Goal: Information Seeking & Learning: Learn about a topic

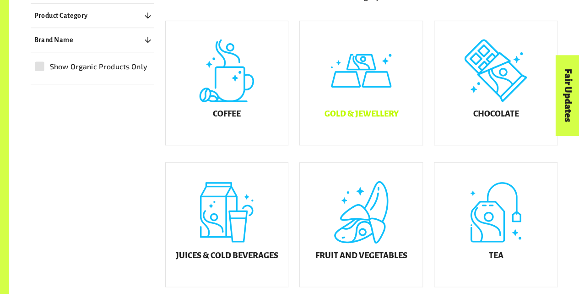
scroll to position [250, 0]
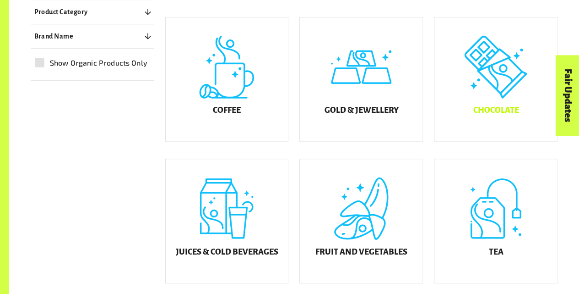
click at [490, 94] on div "Chocolate" at bounding box center [496, 79] width 123 height 124
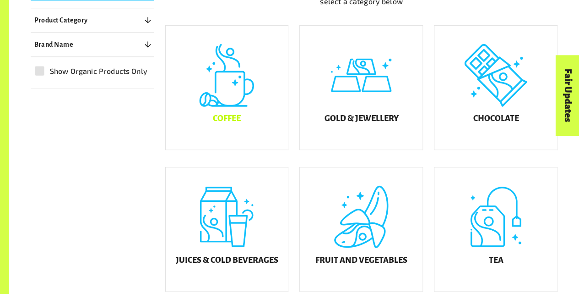
scroll to position [250, 0]
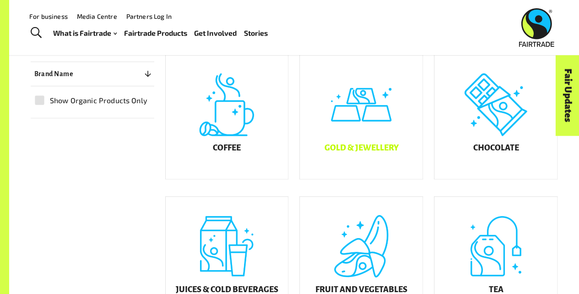
click at [359, 140] on div "Gold & Jewellery" at bounding box center [361, 117] width 123 height 124
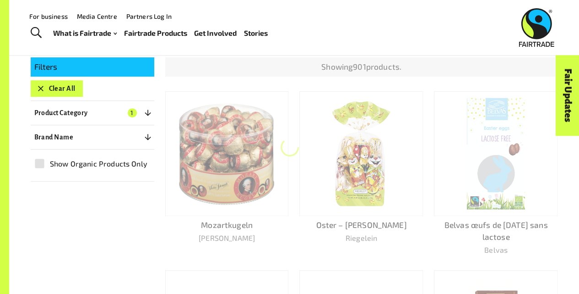
scroll to position [139, 0]
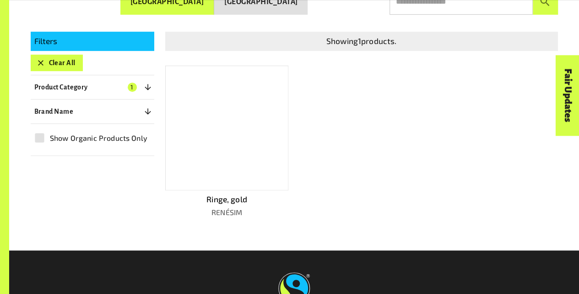
click at [254, 170] on div at bounding box center [227, 127] width 124 height 125
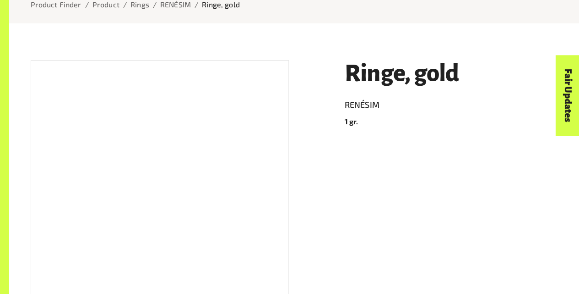
scroll to position [114, 0]
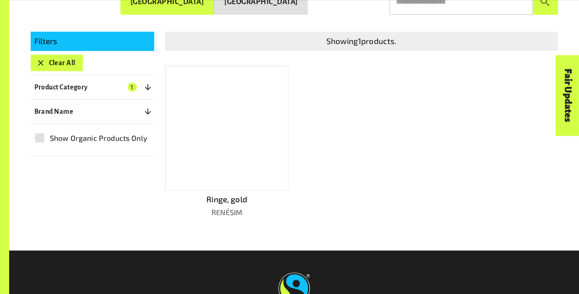
scroll to position [207, 0]
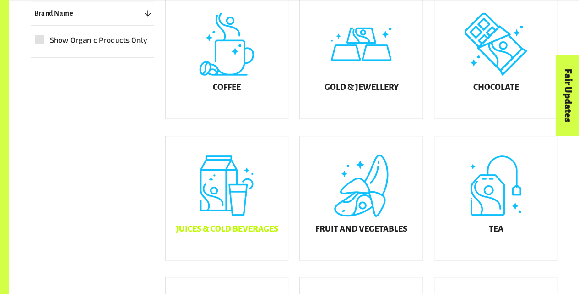
click at [215, 188] on div "Juices & Cold Beverages" at bounding box center [227, 198] width 123 height 124
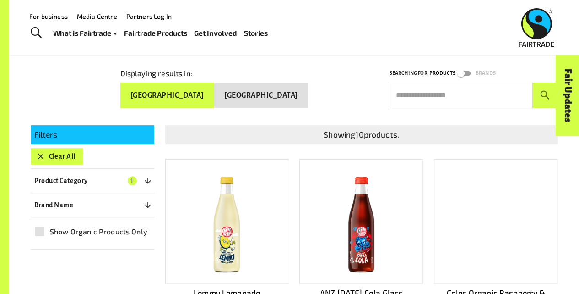
scroll to position [94, 0]
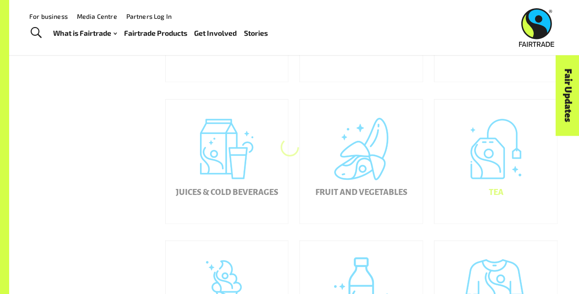
scroll to position [309, 0]
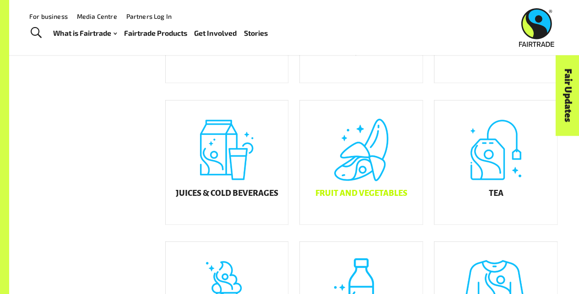
click at [346, 185] on div "Fruit and Vegetables" at bounding box center [361, 162] width 123 height 124
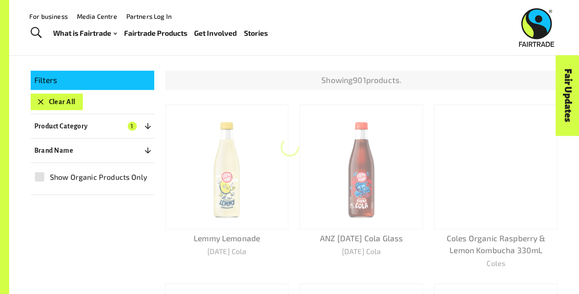
scroll to position [139, 0]
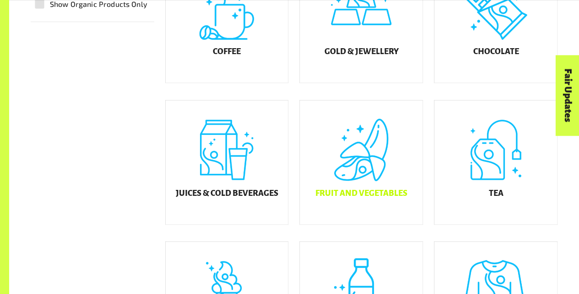
click at [338, 180] on div "Fruit and Vegetables" at bounding box center [361, 162] width 123 height 124
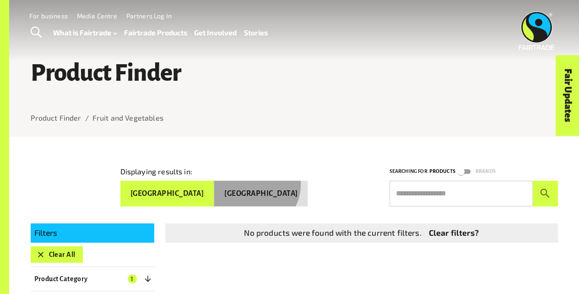
click at [287, 183] on button "[GEOGRAPHIC_DATA]" at bounding box center [260, 193] width 93 height 26
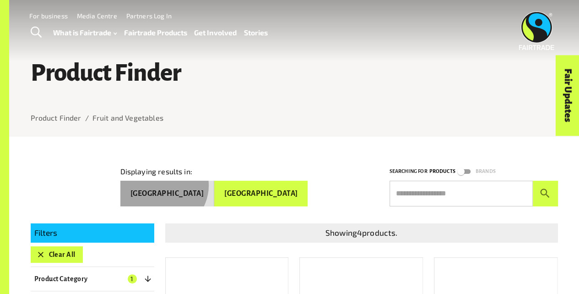
click at [214, 184] on button "[GEOGRAPHIC_DATA]" at bounding box center [167, 193] width 94 height 26
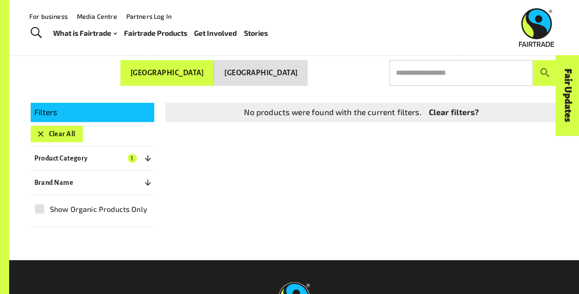
scroll to position [120, 0]
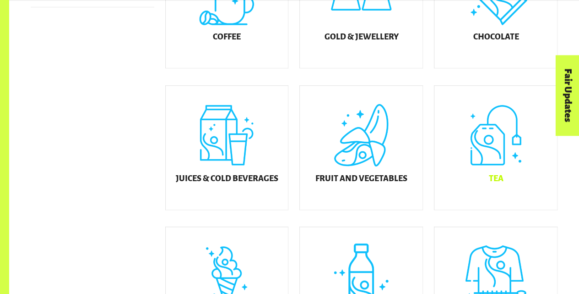
click at [488, 173] on div "Tea" at bounding box center [496, 148] width 123 height 124
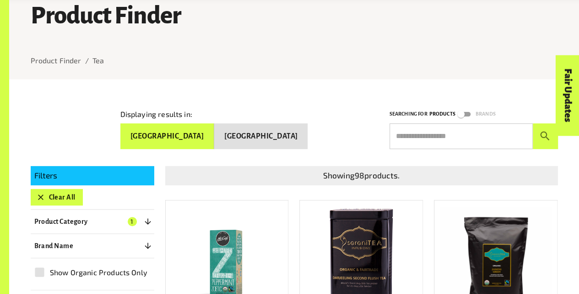
click at [248, 217] on img at bounding box center [226, 261] width 99 height 111
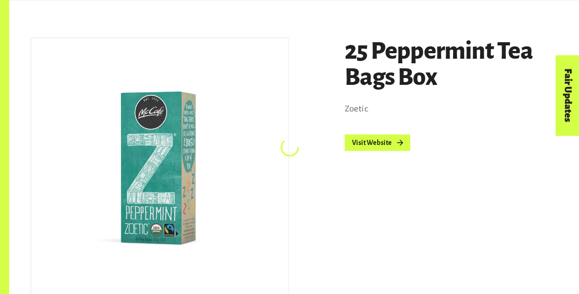
scroll to position [139, 0]
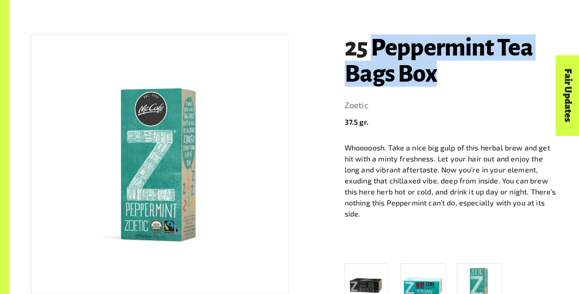
drag, startPoint x: 444, startPoint y: 74, endPoint x: 366, endPoint y: 51, distance: 81.0
click at [366, 51] on h1 "25 Peppermint Tea Bags Box" at bounding box center [451, 60] width 213 height 52
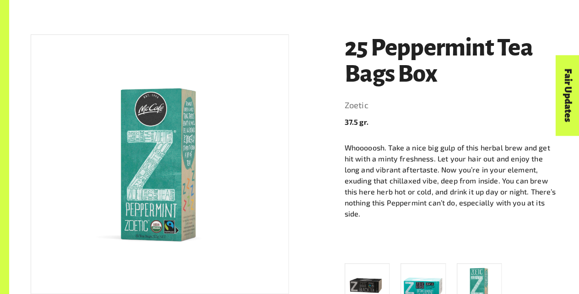
click at [425, 127] on p "37.5 gr." at bounding box center [451, 121] width 213 height 11
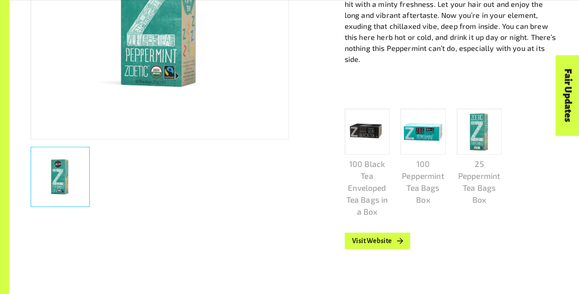
scroll to position [293, 0]
click at [373, 233] on link "Visit Website" at bounding box center [378, 241] width 66 height 16
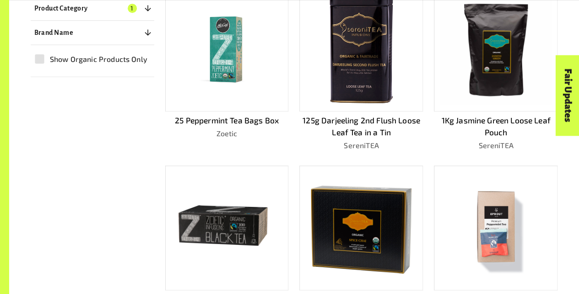
scroll to position [274, 0]
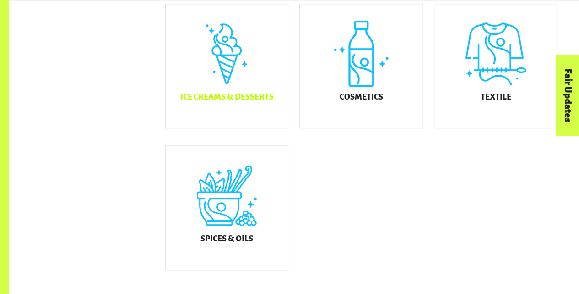
scroll to position [545, 0]
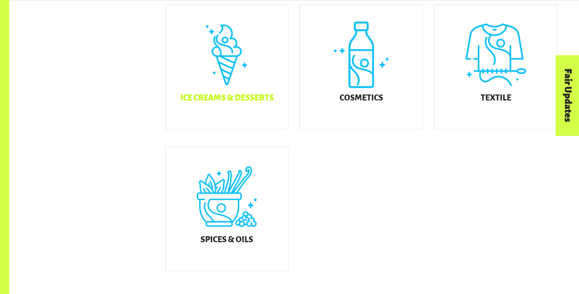
click at [235, 90] on div "Ice Creams & Desserts" at bounding box center [227, 67] width 123 height 124
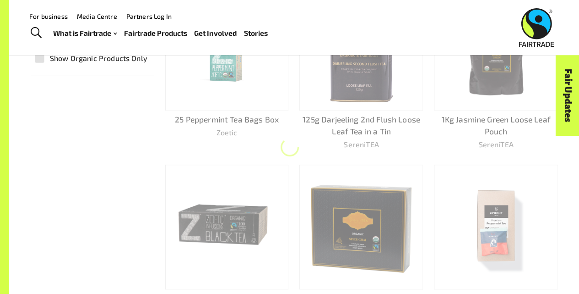
scroll to position [139, 0]
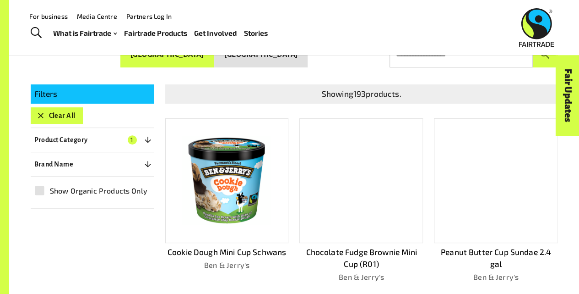
click at [370, 169] on div at bounding box center [362, 180] width 124 height 125
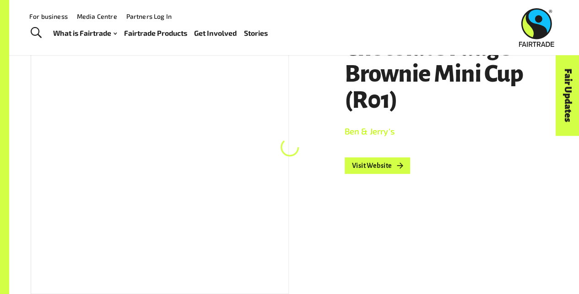
scroll to position [99, 0]
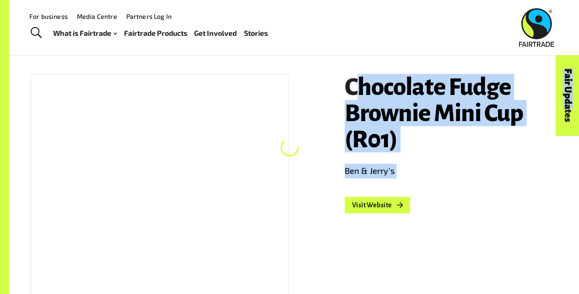
drag, startPoint x: 530, startPoint y: 123, endPoint x: 360, endPoint y: 90, distance: 173.2
click at [502, 186] on div "Chocolate Fudge Brownie Mini Cup (R01) Ben & Jerry's Visit Website" at bounding box center [446, 202] width 224 height 278
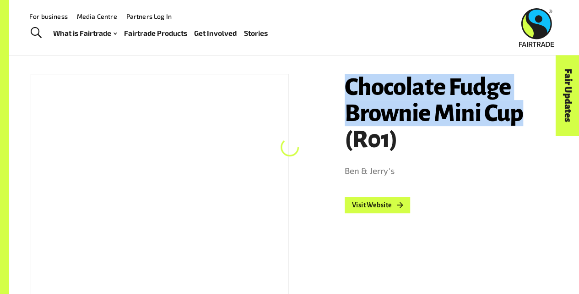
drag, startPoint x: 334, startPoint y: 84, endPoint x: 523, endPoint y: 105, distance: 189.9
click at [523, 105] on div "Chocolate Fudge Brownie Mini Cup (R01) Ben & Jerry's Visit Website" at bounding box center [446, 202] width 224 height 278
copy h1 "Chocolate Fudge Brownie Mini Cup"
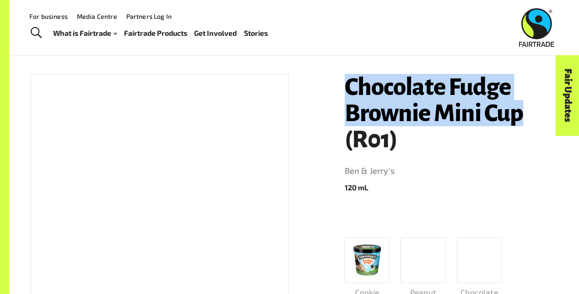
click at [359, 120] on h1 "Chocolate Fudge Brownie Mini Cup (R01)" at bounding box center [451, 113] width 213 height 78
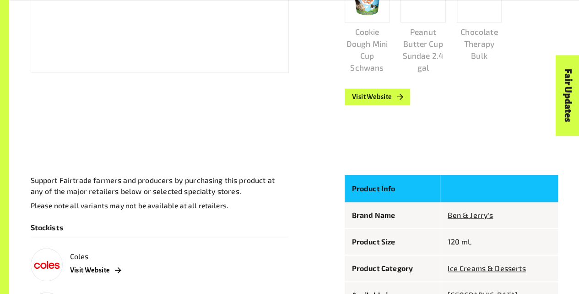
scroll to position [360, 0]
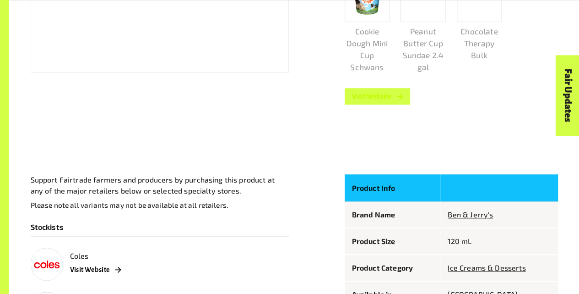
click at [379, 104] on link "Visit Website" at bounding box center [378, 96] width 66 height 16
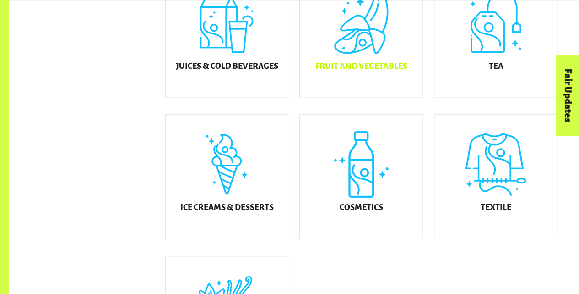
scroll to position [448, 0]
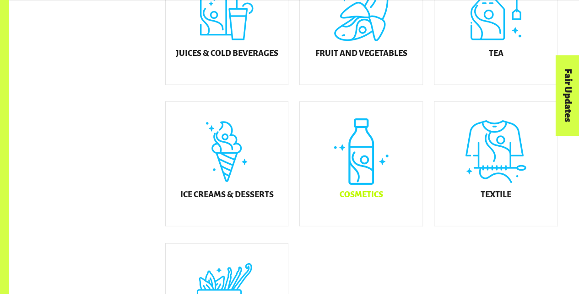
click at [394, 207] on div "Cosmetics" at bounding box center [361, 164] width 123 height 124
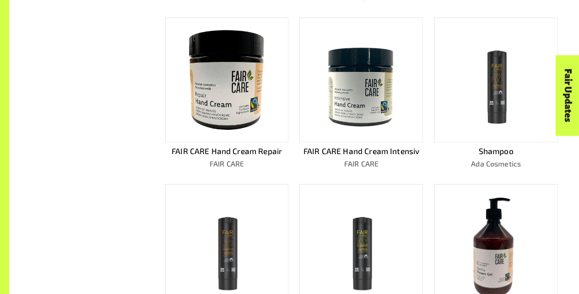
scroll to position [419, 0]
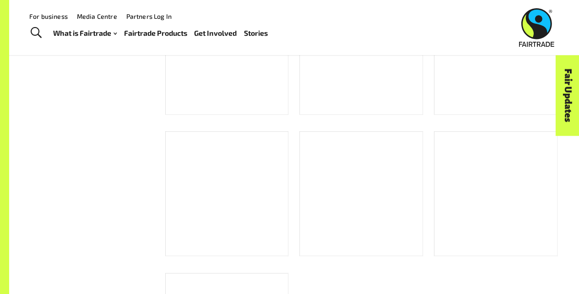
scroll to position [448, 0]
